Goal: Find specific page/section: Find specific page/section

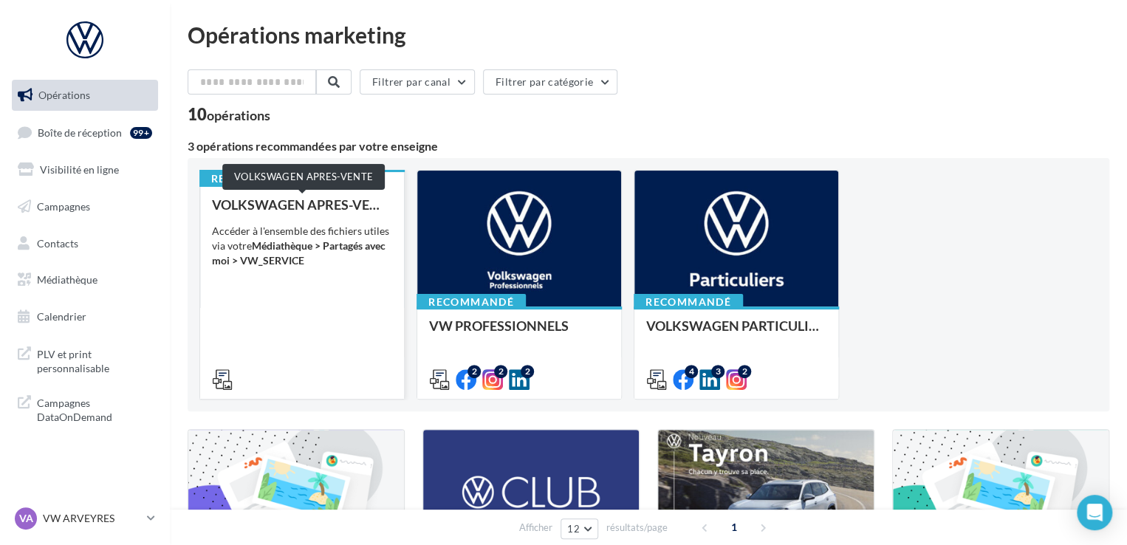
click at [359, 207] on div "VOLKSWAGEN APRES-VENTE" at bounding box center [302, 204] width 180 height 15
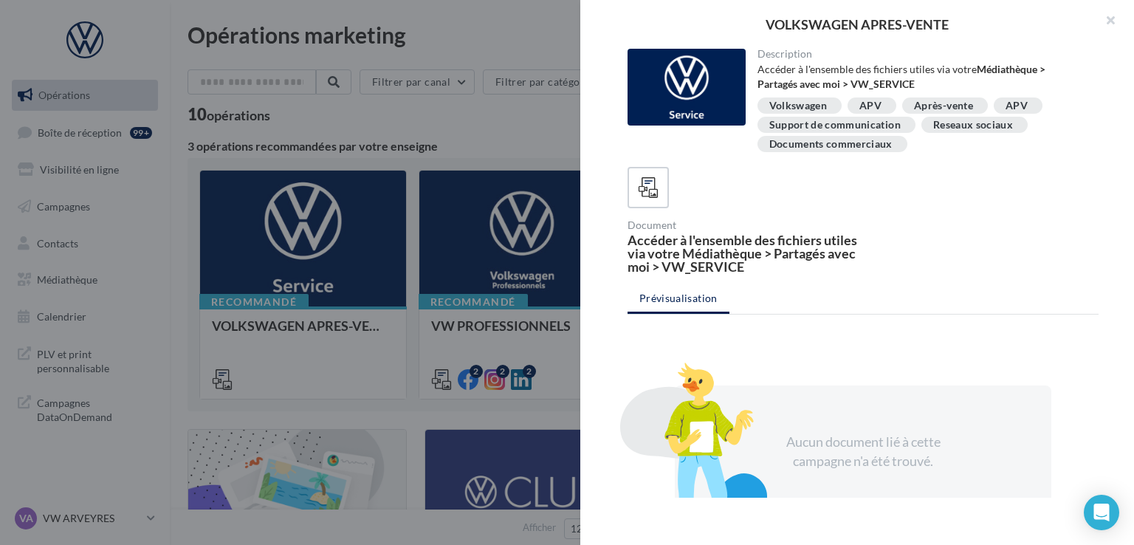
click at [532, 210] on div at bounding box center [567, 272] width 1134 height 545
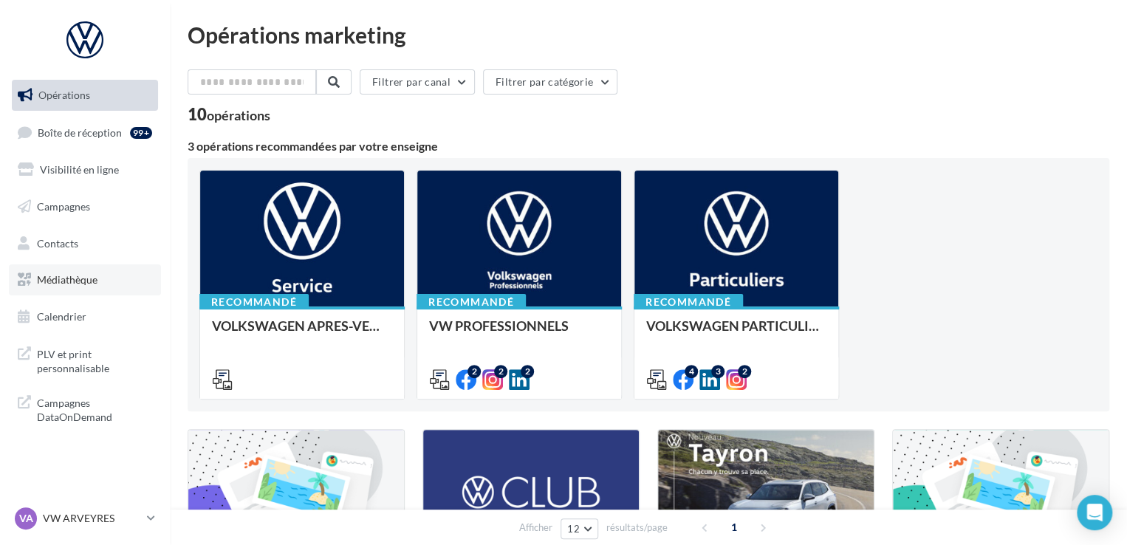
click at [82, 271] on link "Médiathèque" at bounding box center [85, 279] width 152 height 31
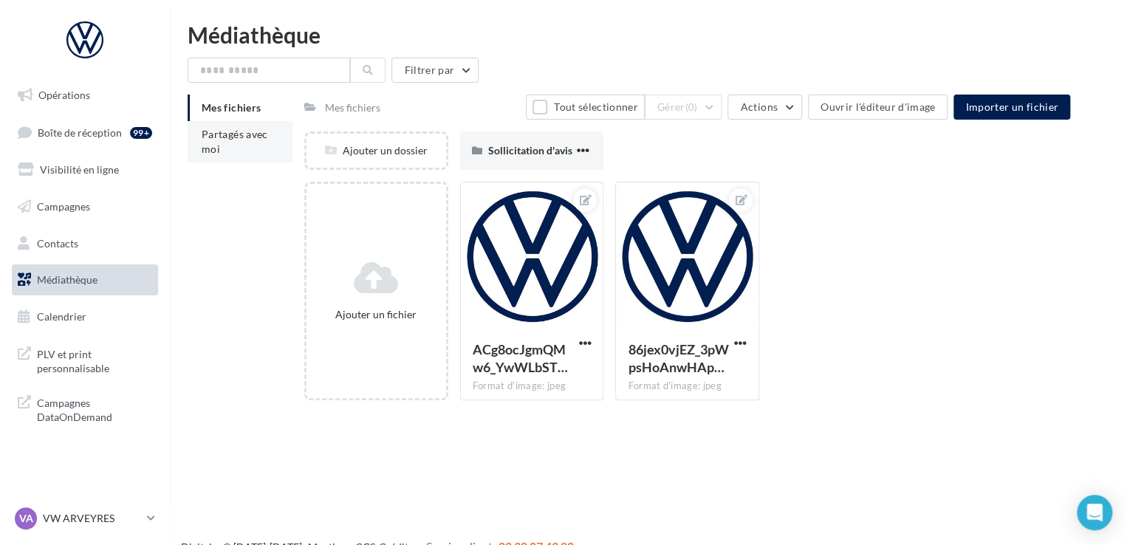
click at [247, 131] on span "Partagés avec moi" at bounding box center [235, 141] width 66 height 27
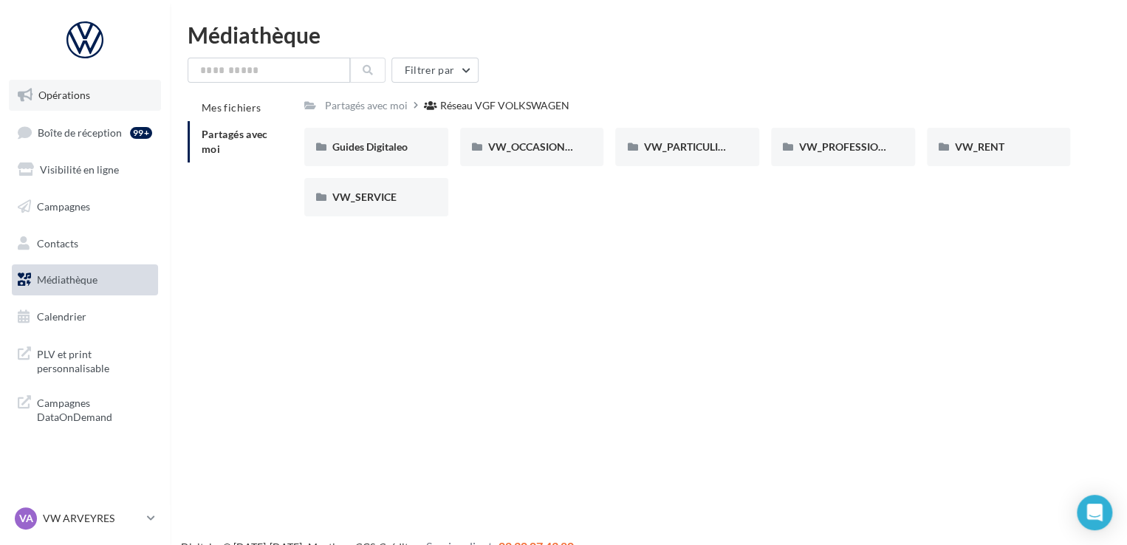
click at [87, 99] on span "Opérations" at bounding box center [64, 95] width 52 height 13
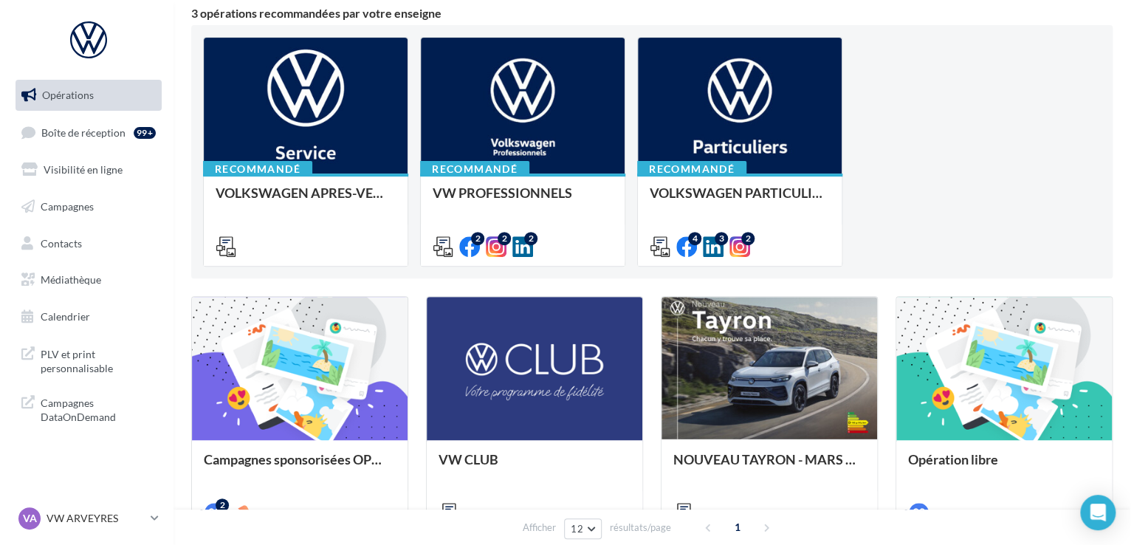
scroll to position [222, 0]
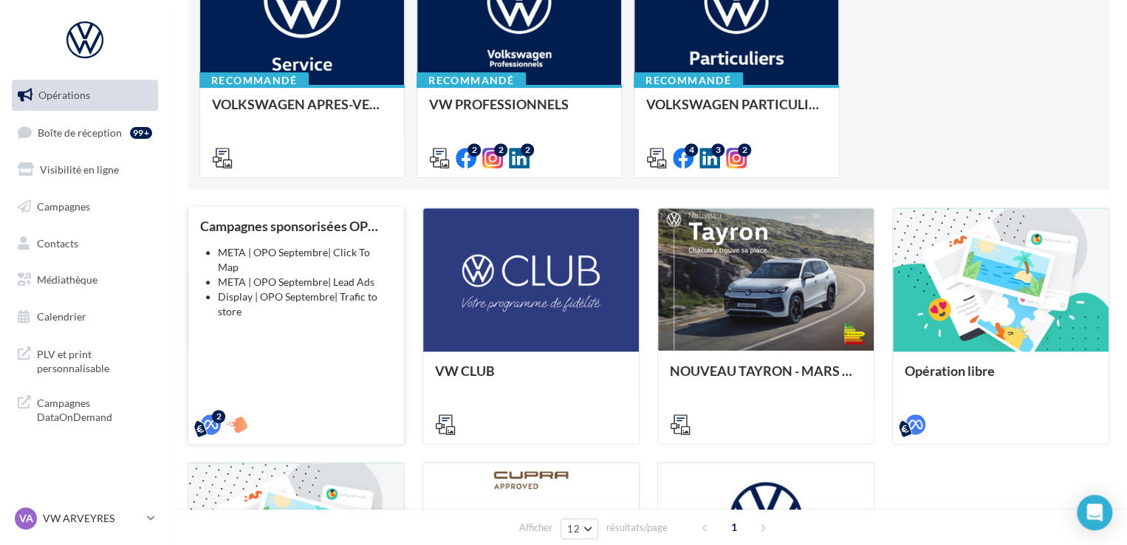
click at [281, 306] on div "Campagnes sponsorisées OPO Septembre META | OPO Septembre| Click To Map META | …" at bounding box center [296, 325] width 192 height 212
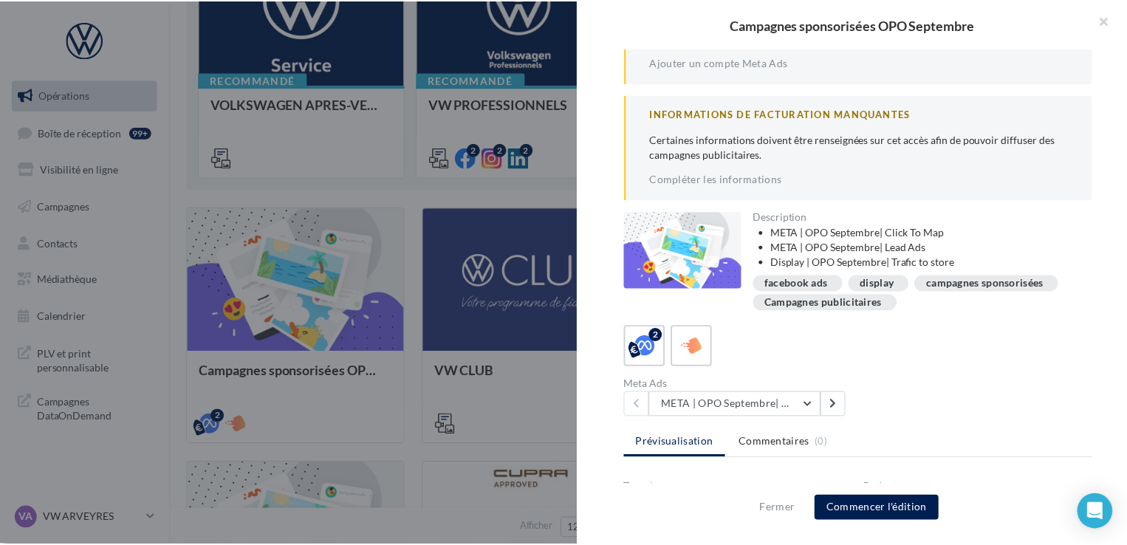
scroll to position [148, 0]
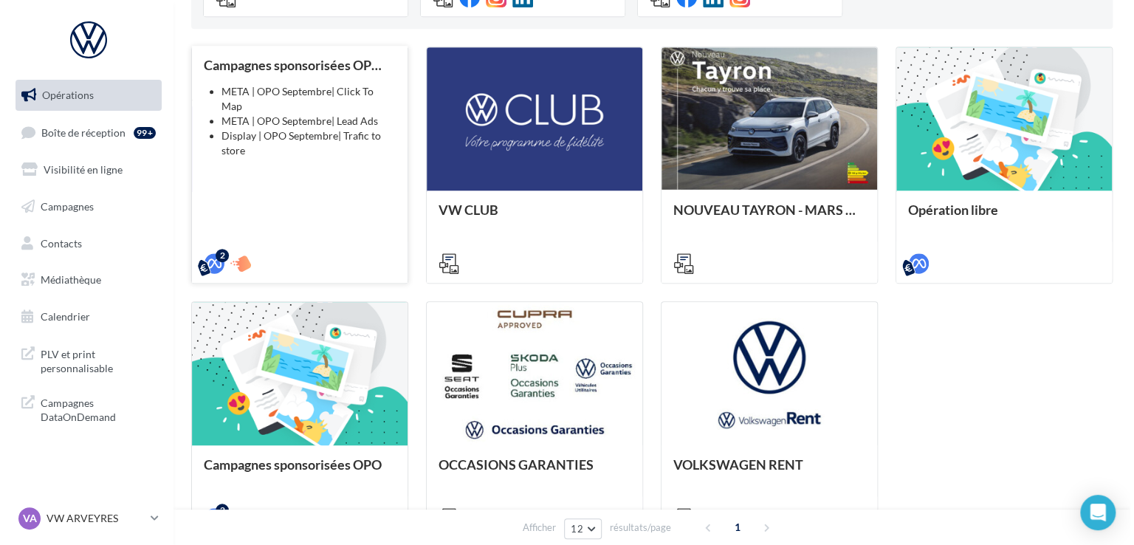
scroll to position [295, 0]
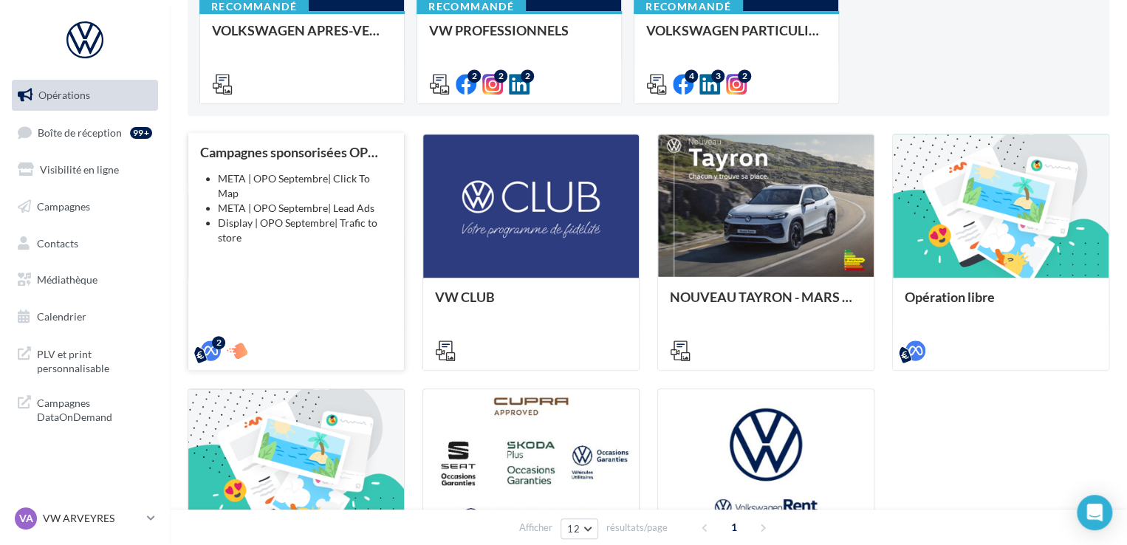
click at [334, 218] on li "Display | OPO Septembre| Trafic to store" at bounding box center [305, 231] width 174 height 30
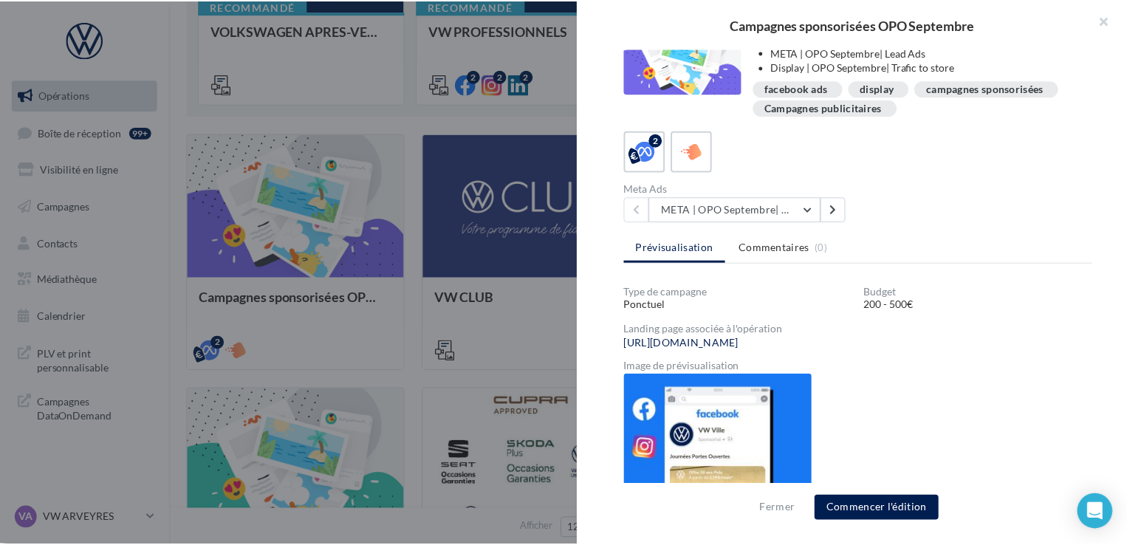
scroll to position [219, 0]
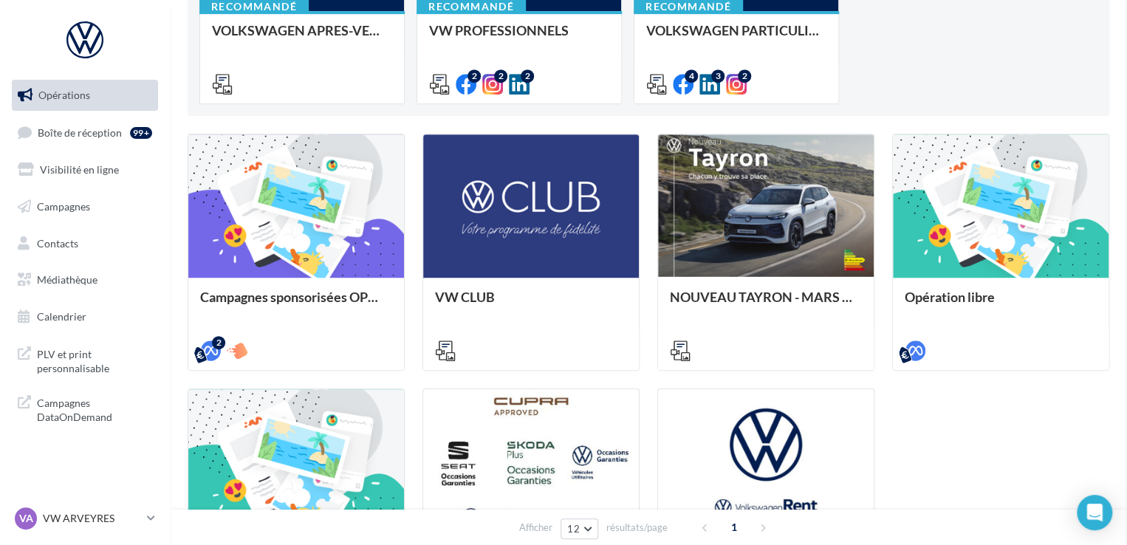
click at [103, 313] on link "Calendrier" at bounding box center [85, 316] width 152 height 31
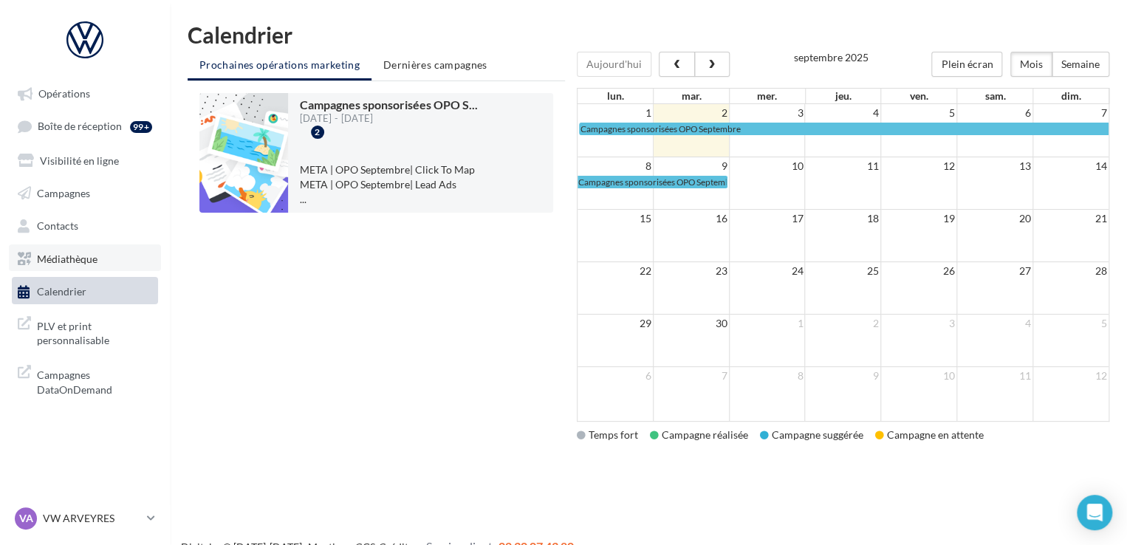
click at [111, 249] on link "Médiathèque" at bounding box center [85, 257] width 152 height 27
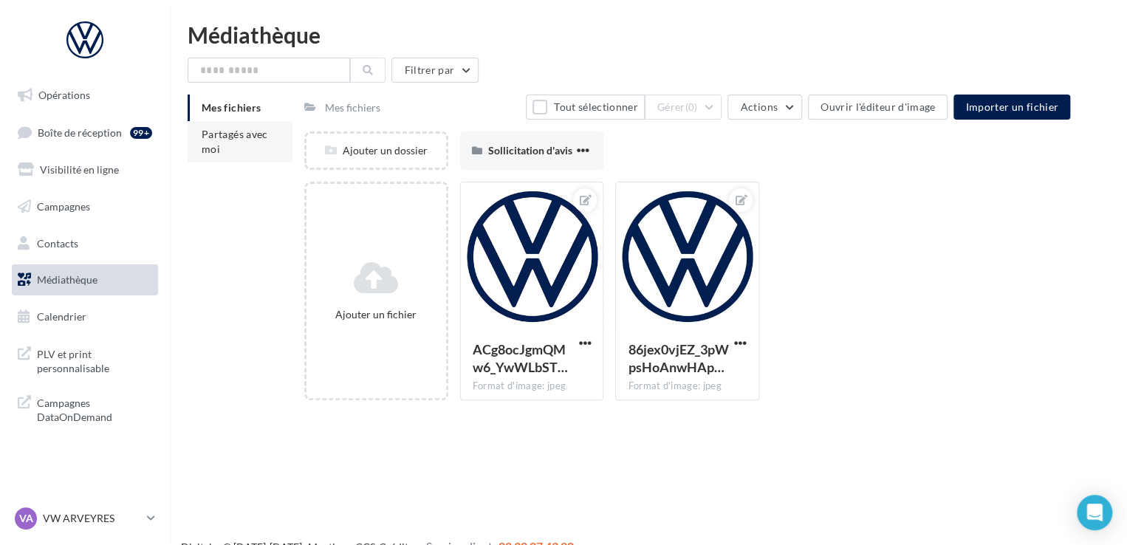
click at [222, 131] on span "Partagés avec moi" at bounding box center [235, 141] width 66 height 27
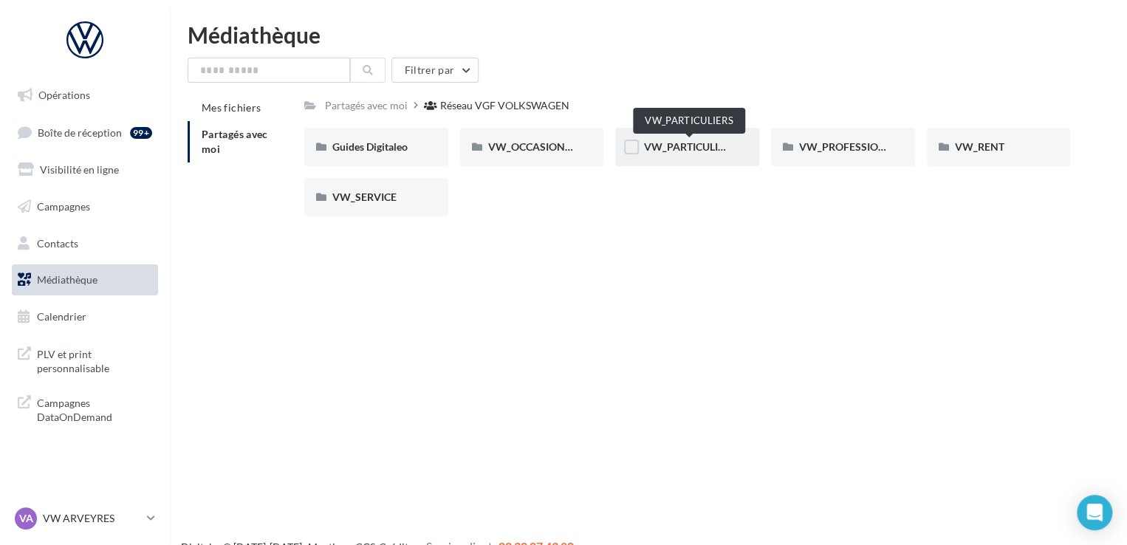
click at [715, 147] on span "VW_PARTICULIERS" at bounding box center [689, 146] width 92 height 13
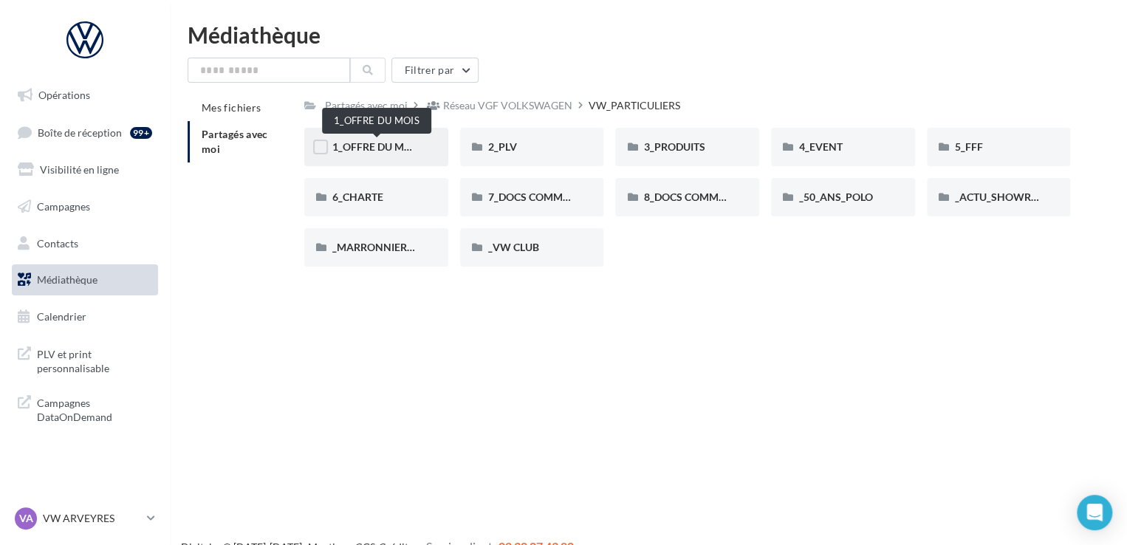
click at [386, 148] on span "1_OFFRE DU MOIS" at bounding box center [376, 146] width 89 height 13
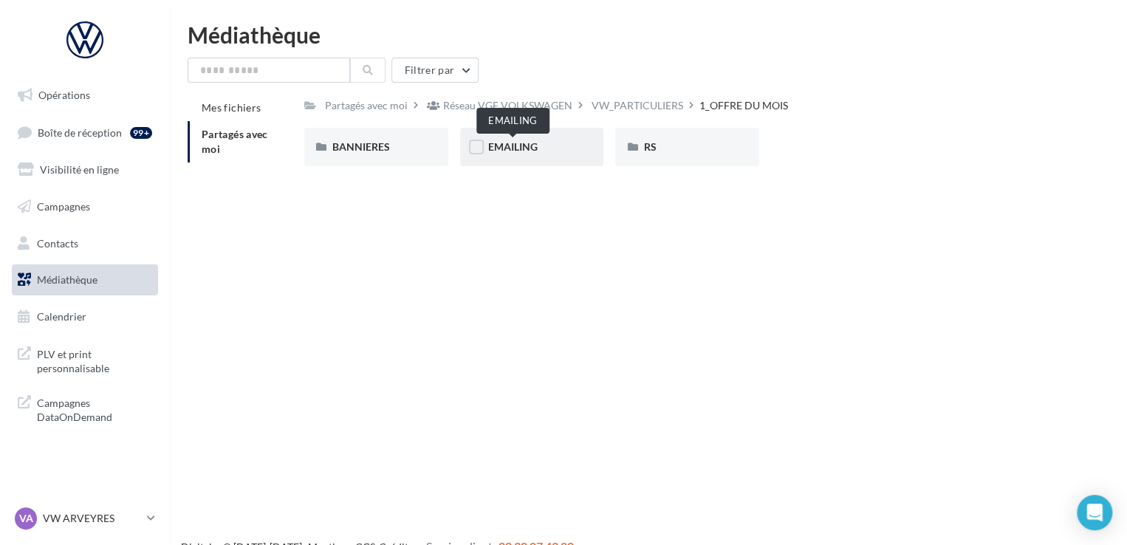
click at [532, 150] on span "EMAILING" at bounding box center [512, 146] width 49 height 13
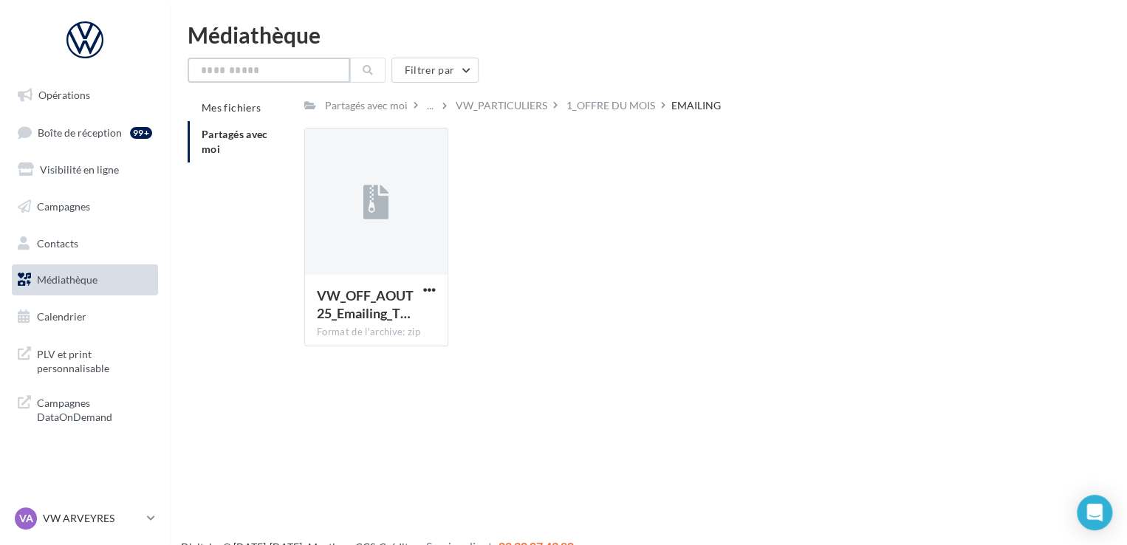
click at [266, 73] on input "text" at bounding box center [269, 70] width 162 height 25
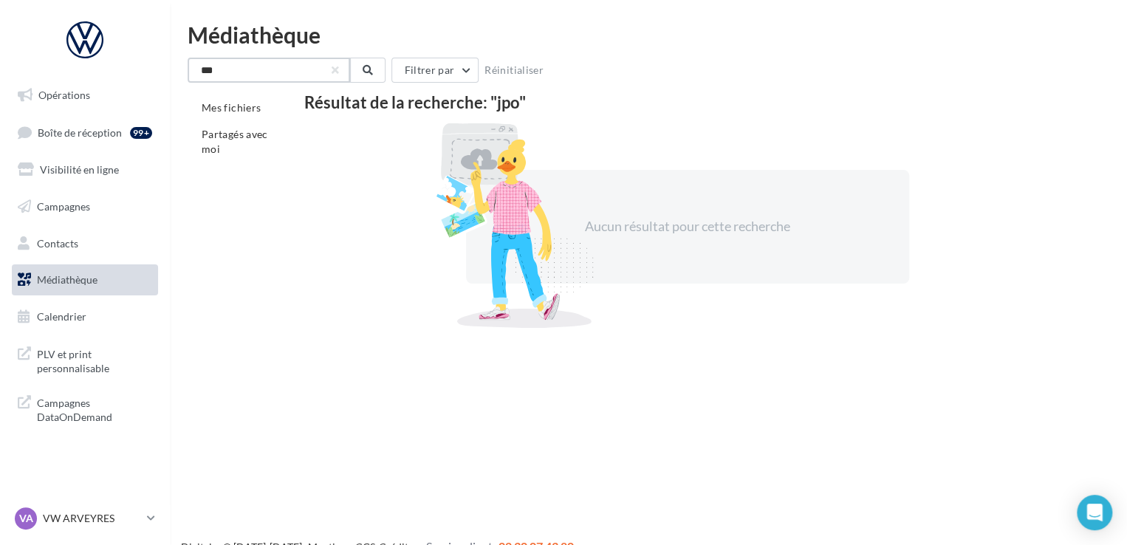
click at [248, 73] on input "***" at bounding box center [269, 70] width 162 height 25
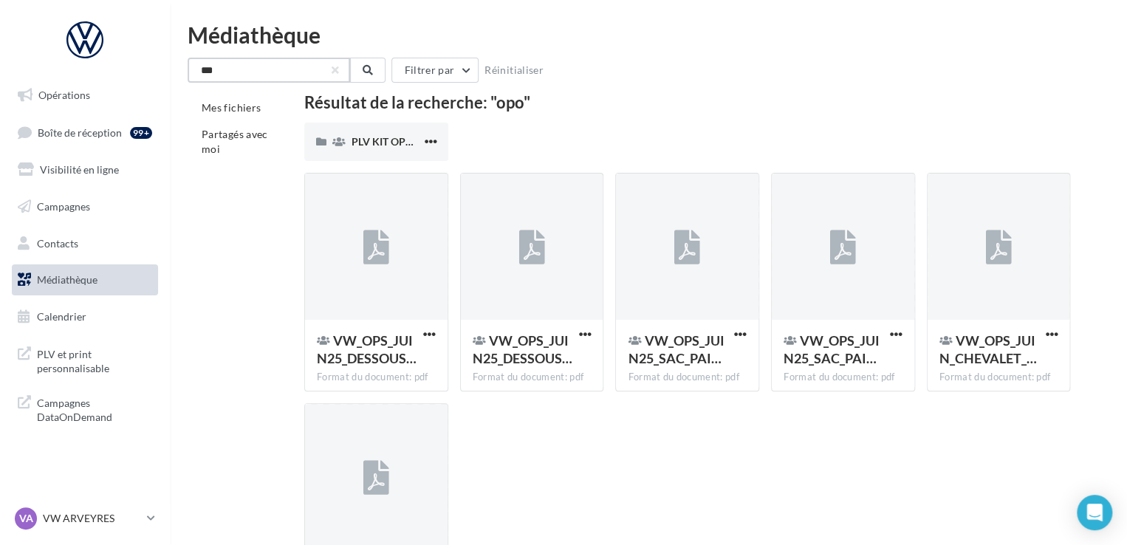
click at [289, 64] on input "***" at bounding box center [269, 70] width 162 height 25
type input "****"
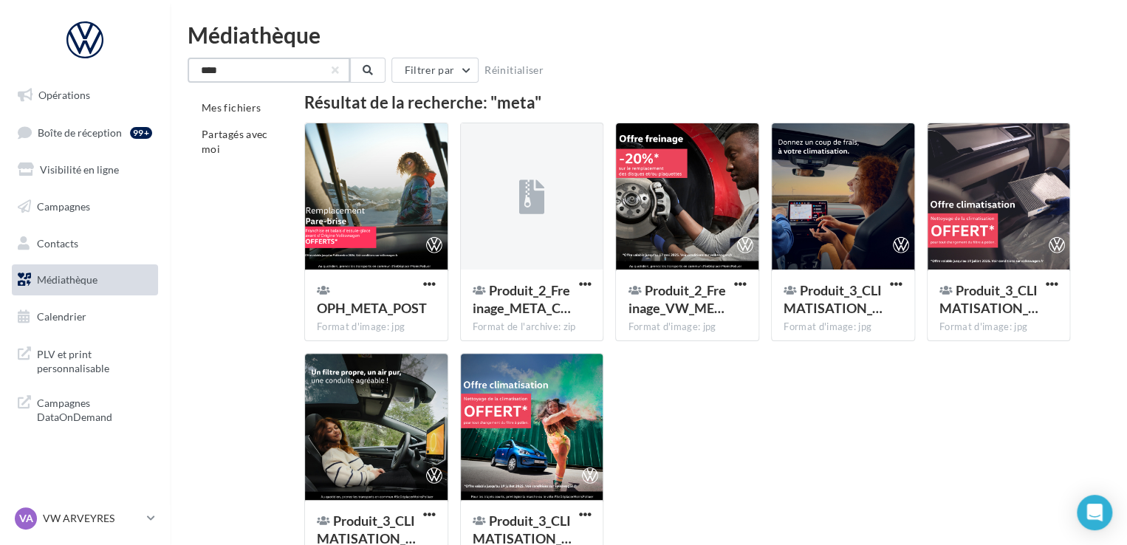
click at [249, 79] on input "****" at bounding box center [269, 70] width 162 height 25
click at [86, 205] on span "Campagnes" at bounding box center [63, 206] width 53 height 13
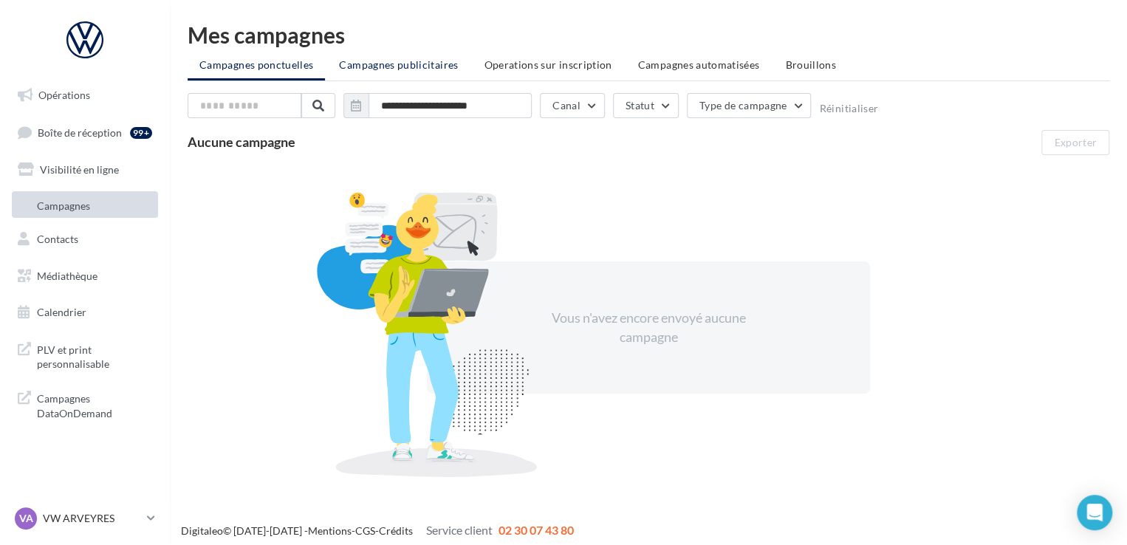
click at [374, 65] on span "Campagnes publicitaires" at bounding box center [398, 64] width 119 height 13
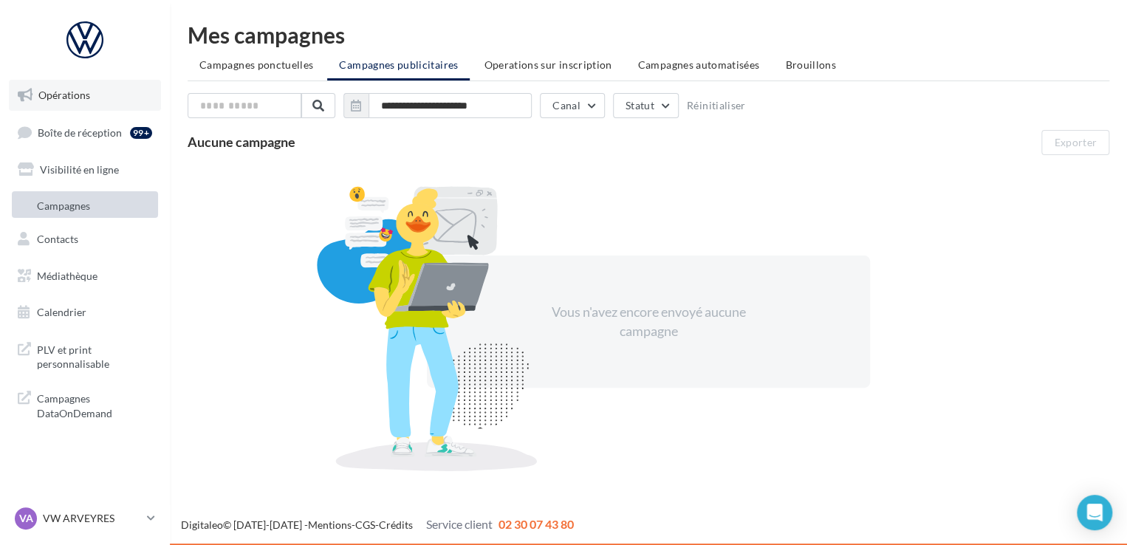
click at [90, 94] on link "Opérations" at bounding box center [85, 95] width 152 height 31
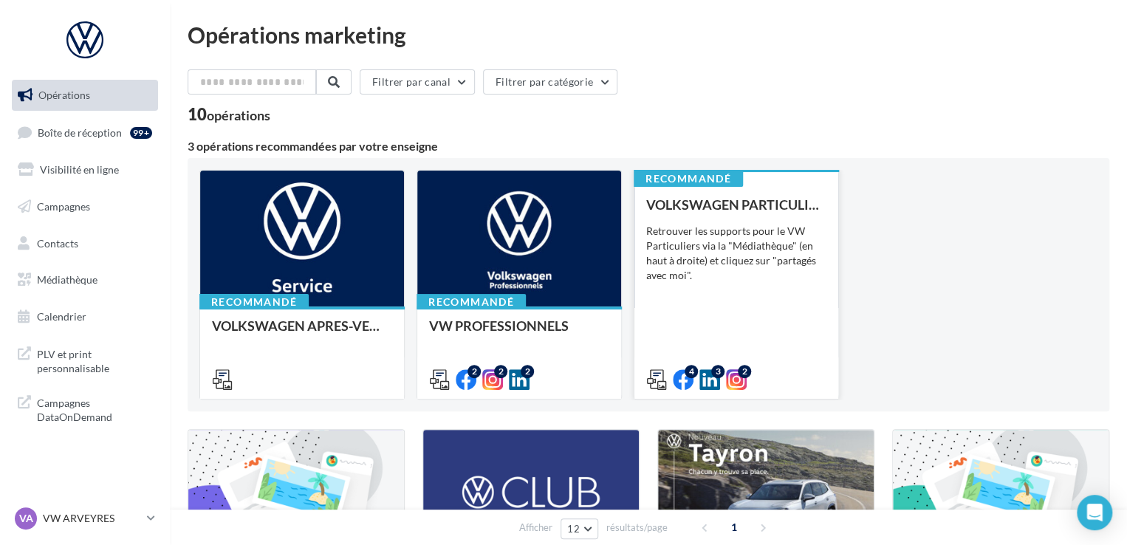
click at [736, 272] on div "Retrouver les supports pour le VW Particuliers via la "Médiathèque" (en haut à …" at bounding box center [736, 253] width 180 height 59
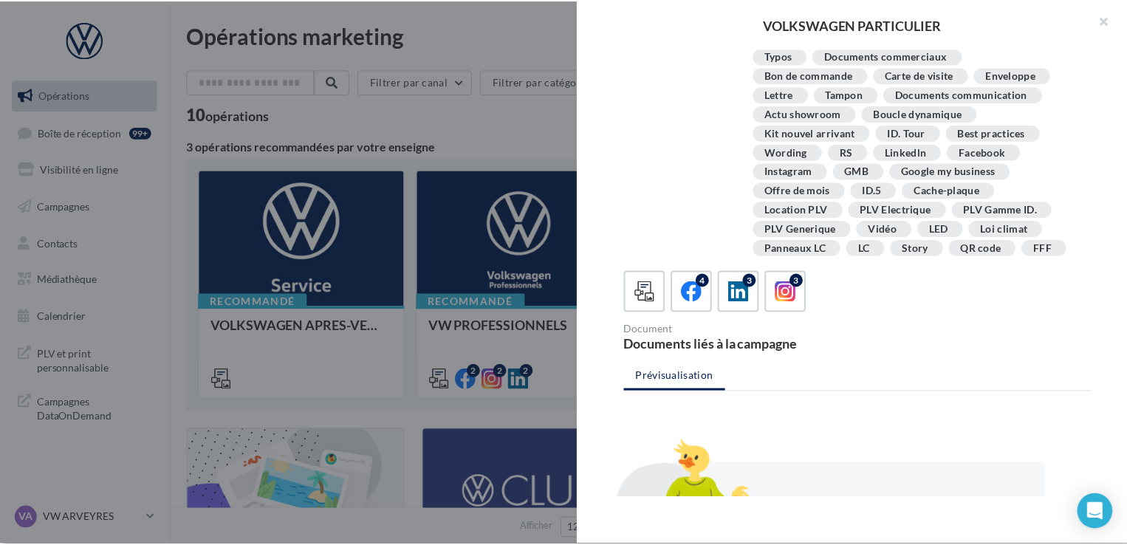
scroll to position [301, 0]
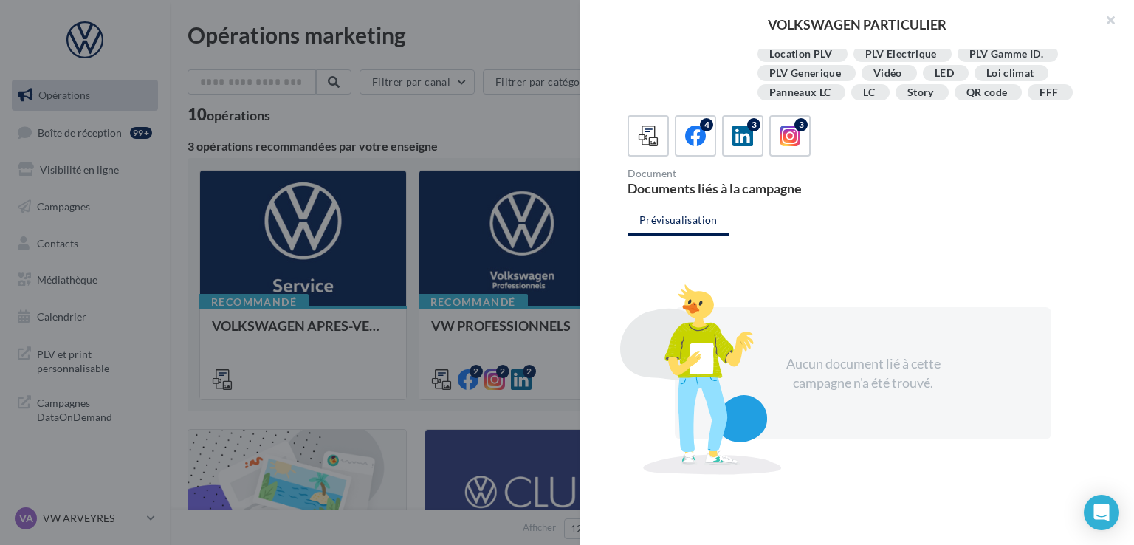
click at [490, 199] on div at bounding box center [567, 272] width 1134 height 545
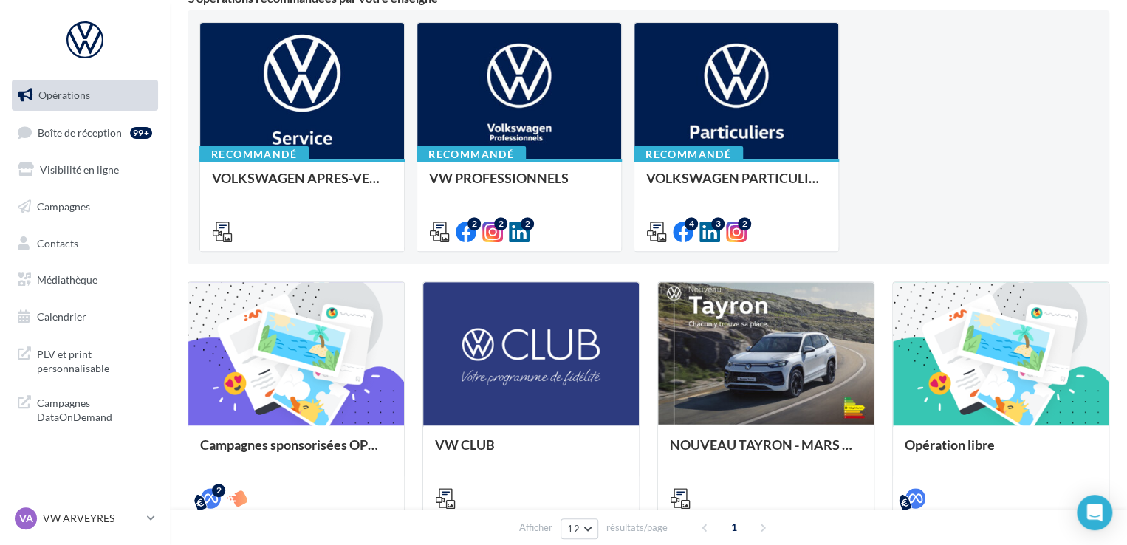
scroll to position [0, 0]
